Goal: Information Seeking & Learning: Learn about a topic

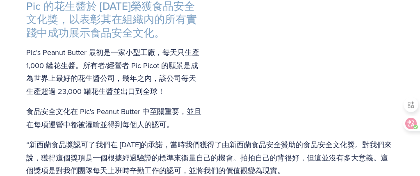
scroll to position [283, 0]
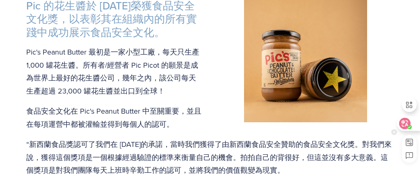
click at [403, 128] on icon at bounding box center [404, 123] width 11 height 11
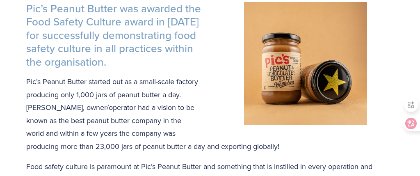
scroll to position [263, 0]
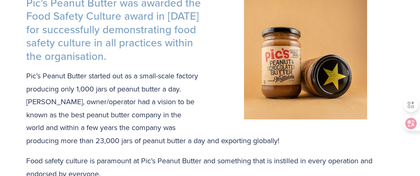
drag, startPoint x: 29, startPoint y: 25, endPoint x: 108, endPoint y: 125, distance: 128.0
click at [108, 125] on p "Pic’s Peanut Butter started out as a small-scale factory producing only 1,000 j…" at bounding box center [210, 108] width 368 height 78
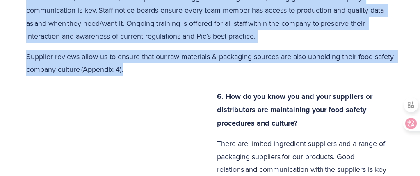
scroll to position [1732, 0]
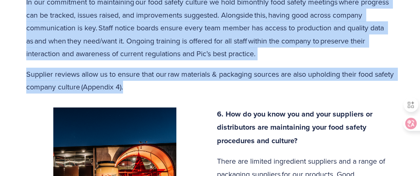
drag, startPoint x: 26, startPoint y: 32, endPoint x: 270, endPoint y: 81, distance: 248.7
copy div "Pic’s Peanut Butter was awarded the Food Safety Culture award in 2018 for succe…"
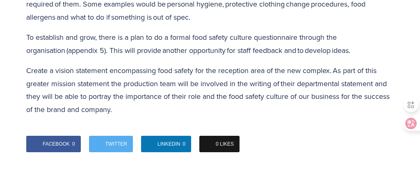
scroll to position [2027, 0]
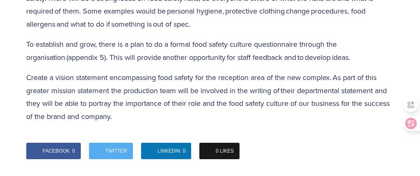
drag, startPoint x: 219, startPoint y: 100, endPoint x: 142, endPoint y: 103, distance: 77.2
copy div ". How do you know you and your suppliers or distributors are maintaining your f…"
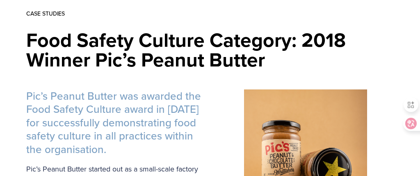
scroll to position [194, 0]
